Goal: Navigation & Orientation: Find specific page/section

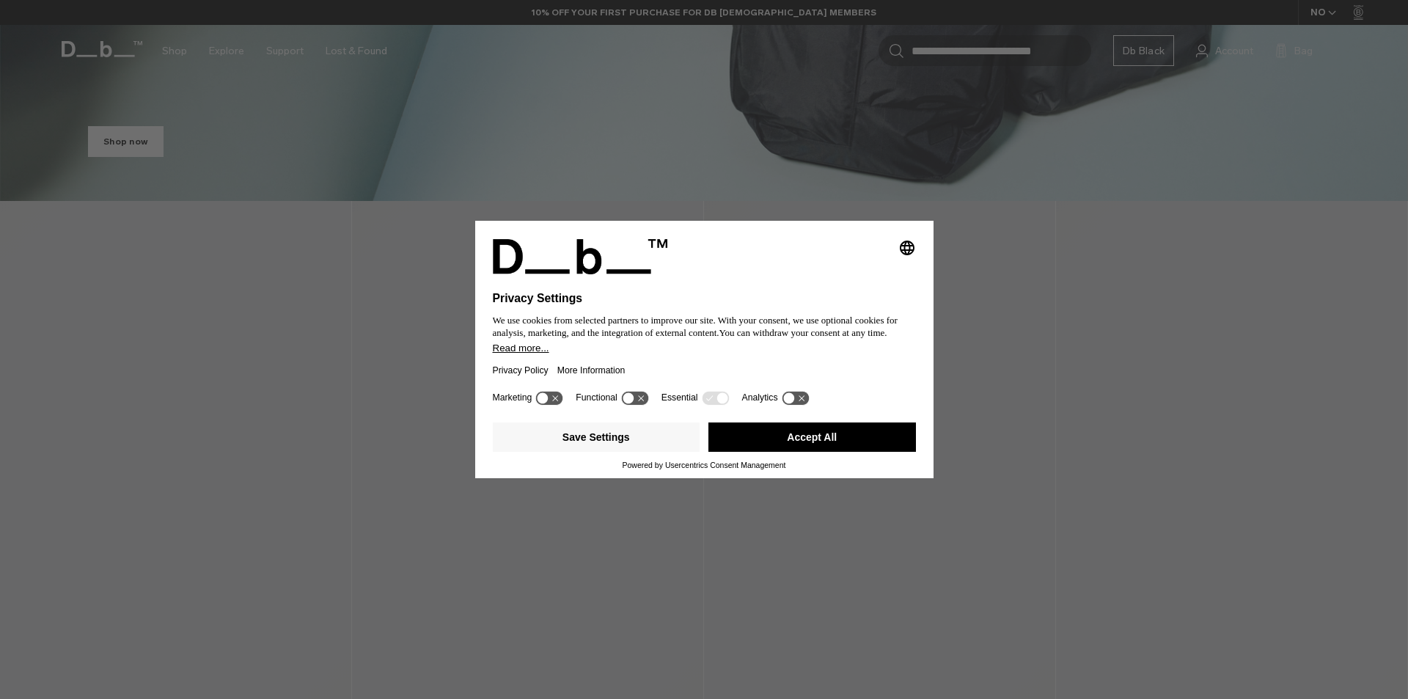
click at [839, 438] on button "Accept All" at bounding box center [811, 436] width 207 height 29
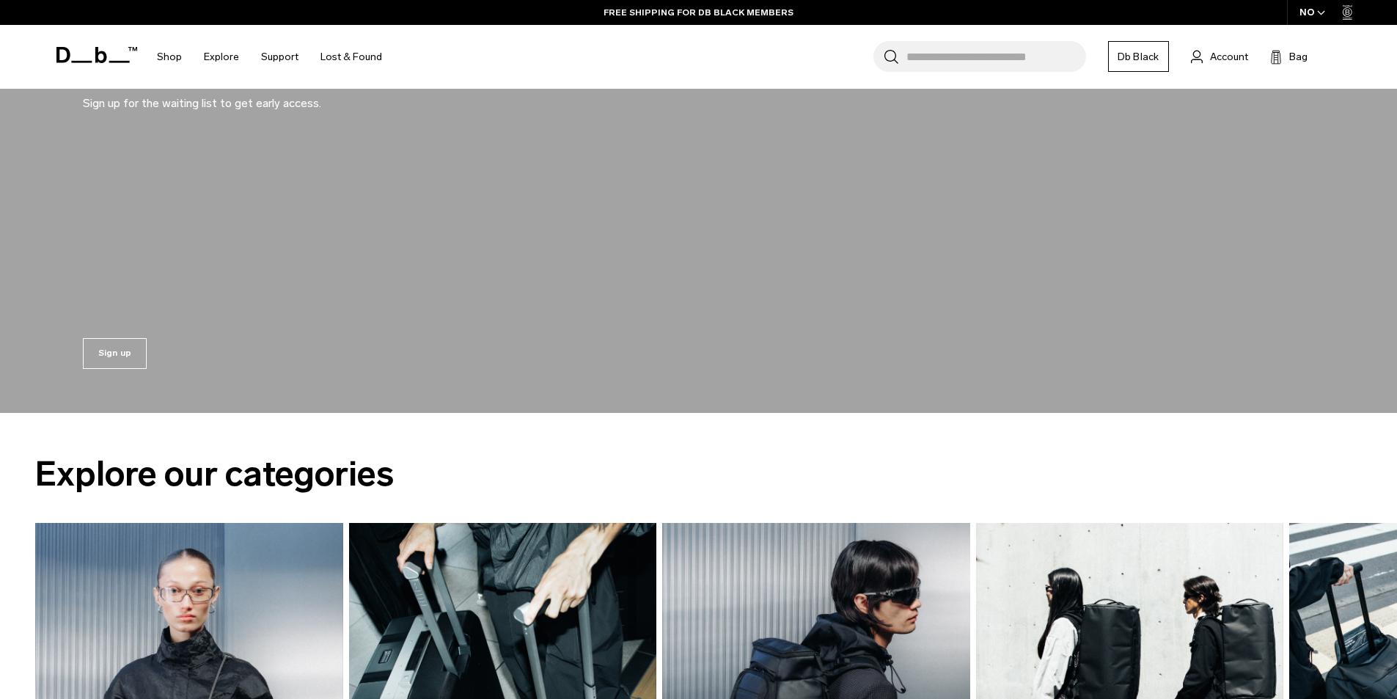
scroll to position [2108, 0]
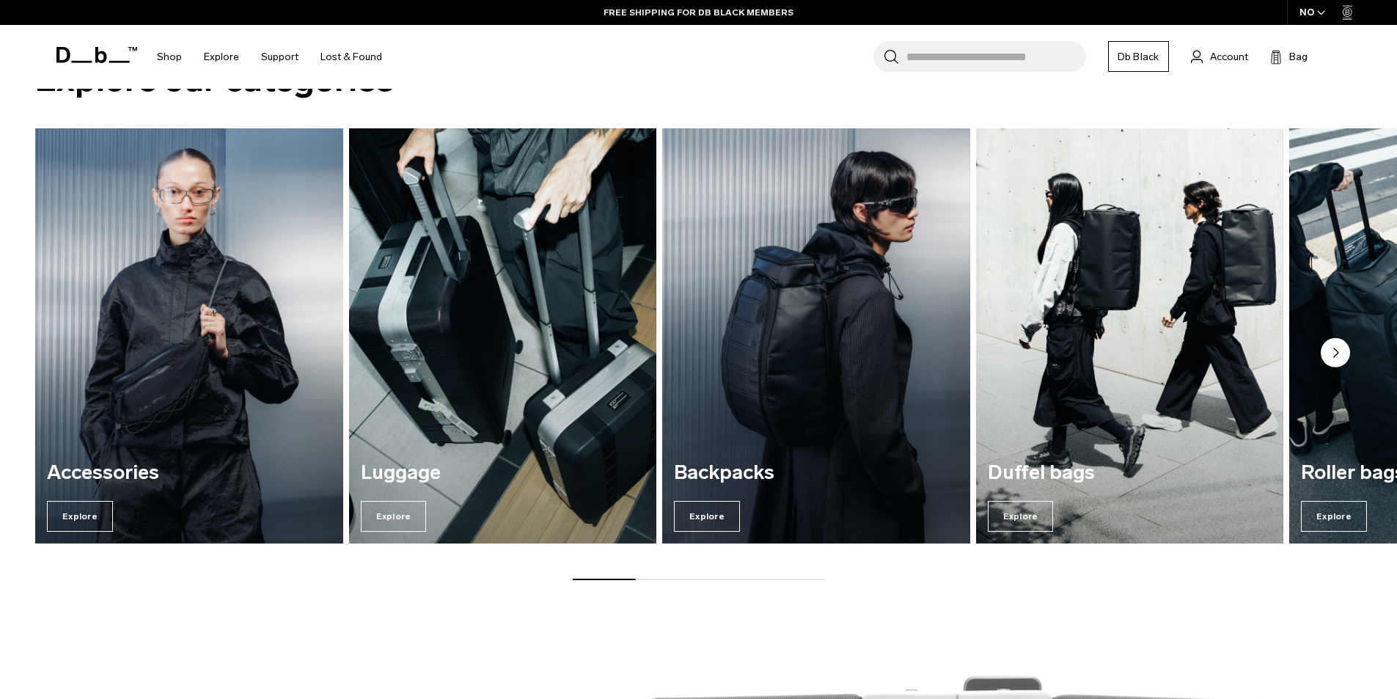
click at [144, 365] on img "1 / 7" at bounding box center [189, 335] width 317 height 427
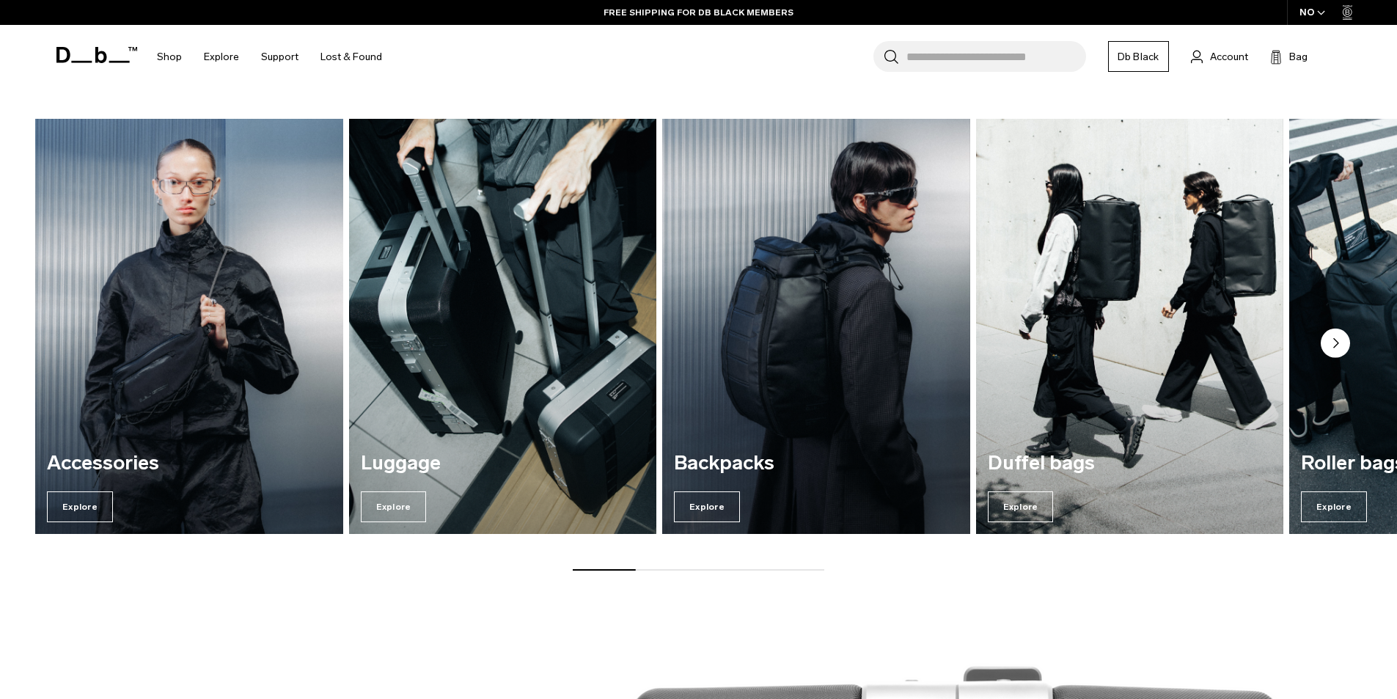
scroll to position [2126, 0]
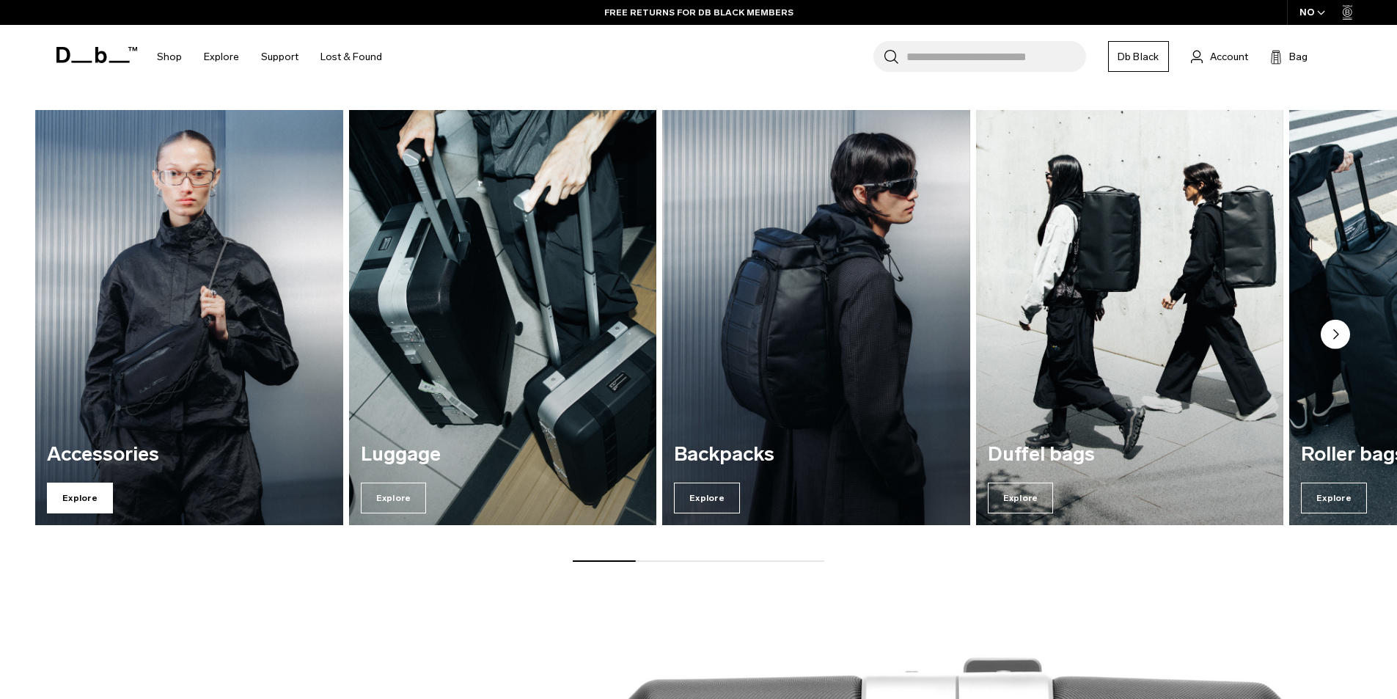
click at [91, 496] on span "Explore" at bounding box center [80, 497] width 66 height 31
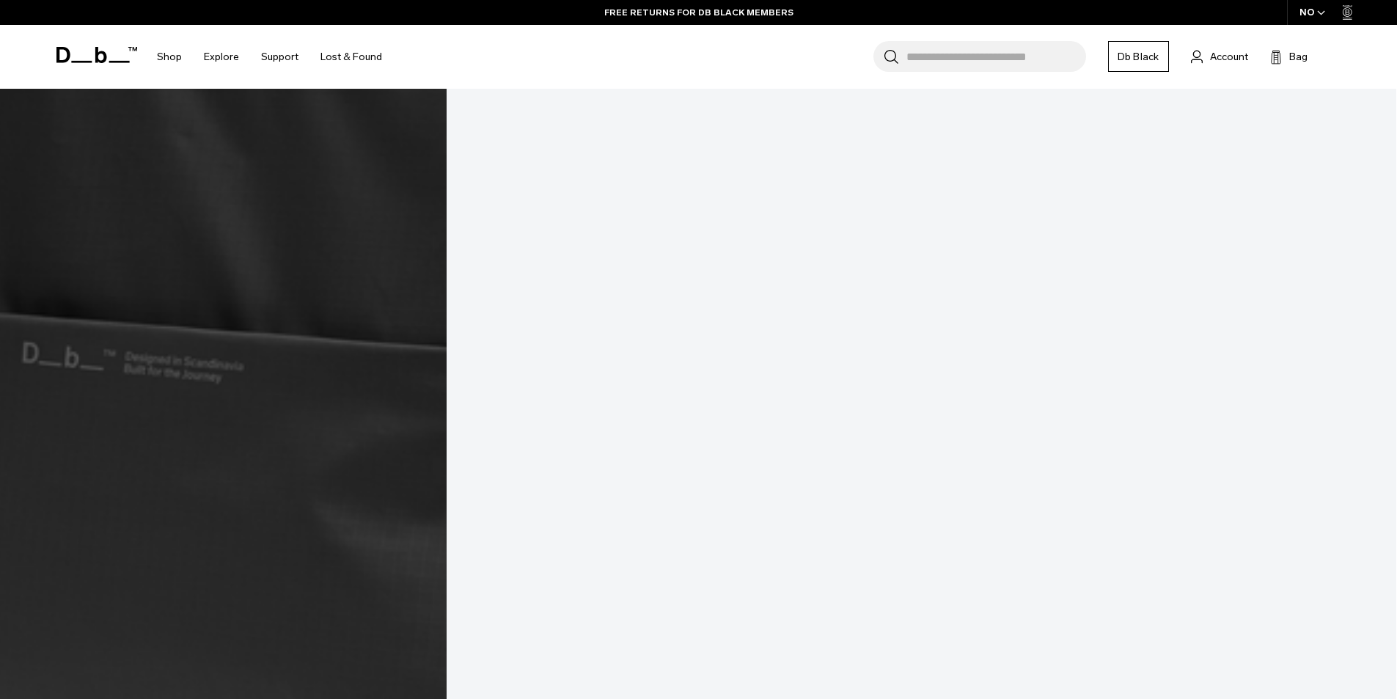
scroll to position [5315, 0]
